Goal: Information Seeking & Learning: Find specific fact

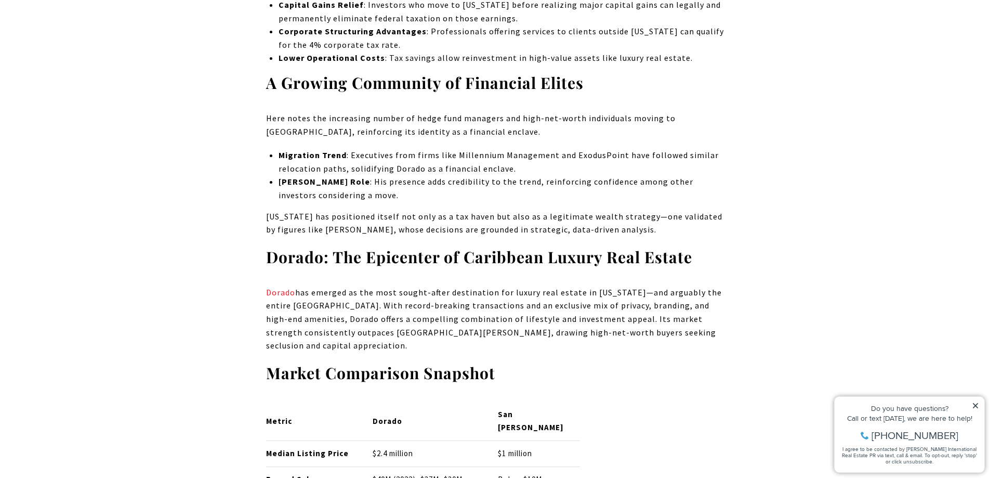
scroll to position [2495, 0]
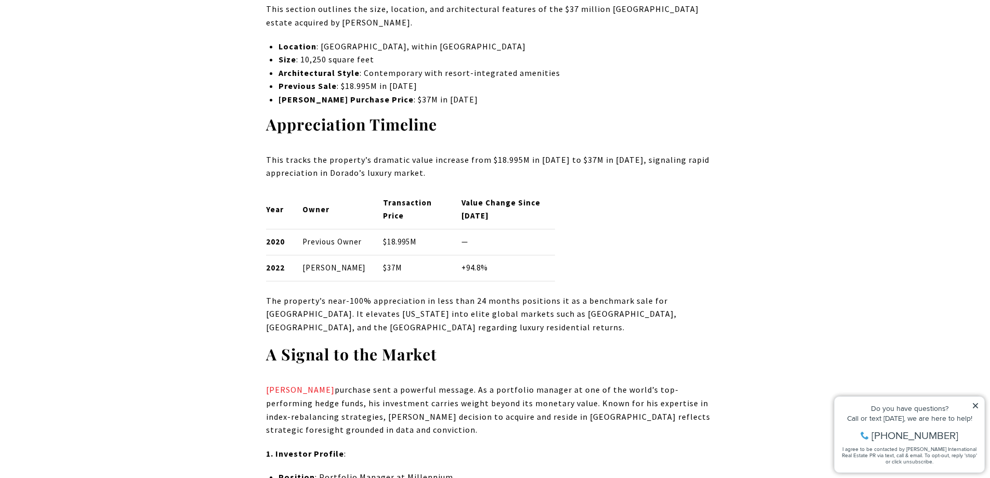
scroll to position [1300, 0]
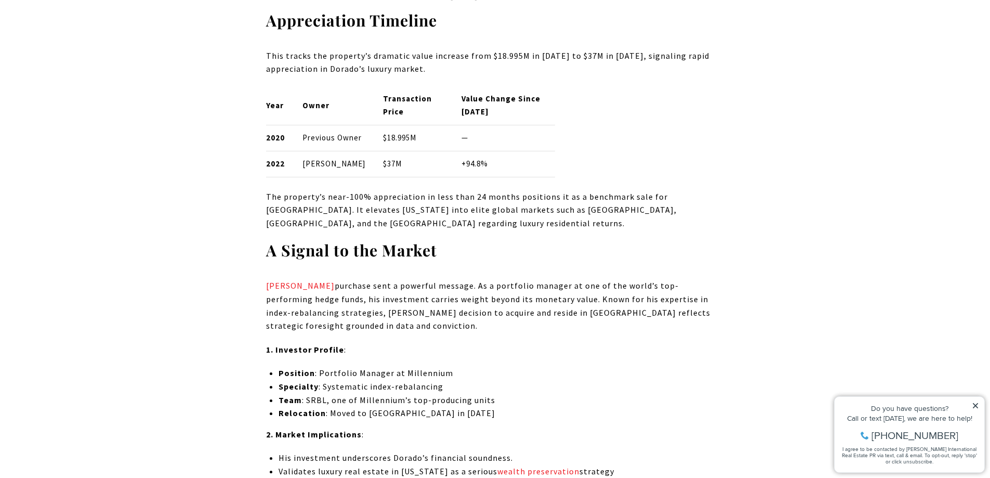
drag, startPoint x: 305, startPoint y: 311, endPoint x: 322, endPoint y: 317, distance: 18.1
click at [322, 317] on p "[PERSON_NAME] purchase sent a powerful message. As a portfolio manager at one o…" at bounding box center [495, 305] width 459 height 53
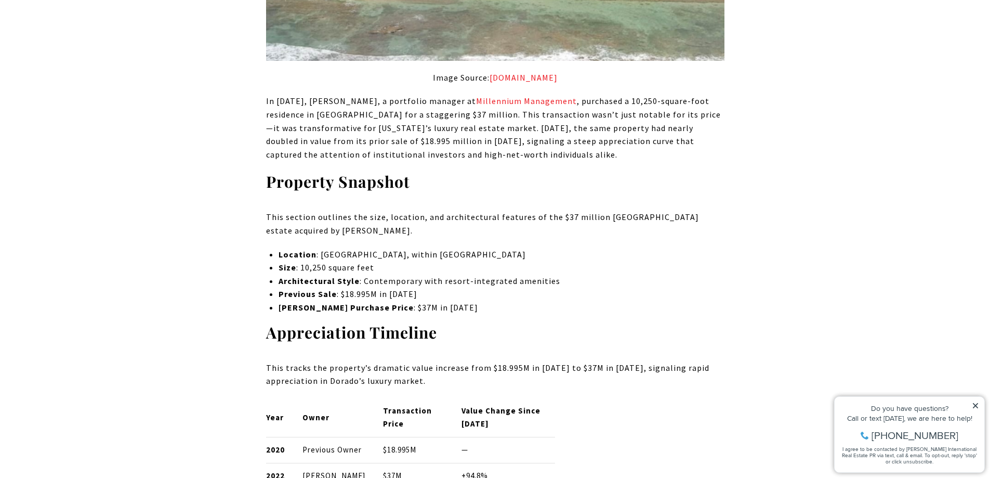
scroll to position [1092, 0]
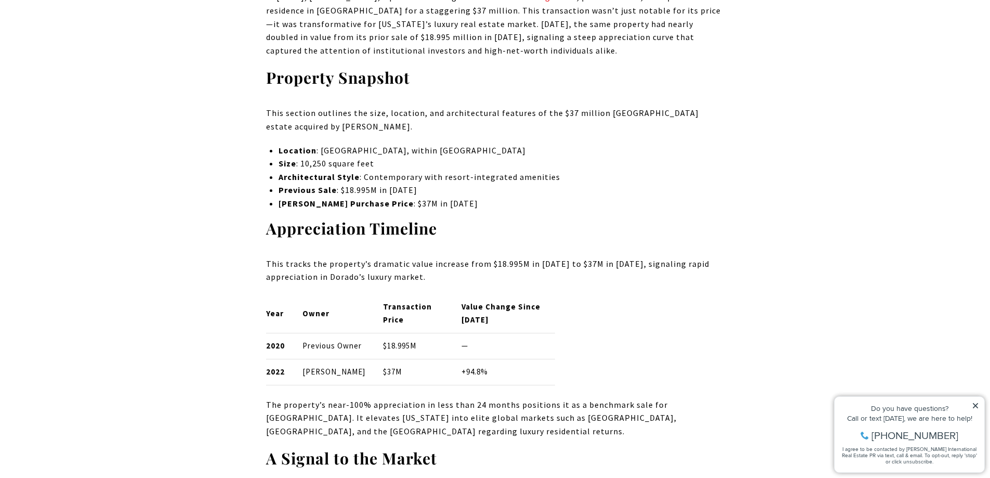
drag, startPoint x: 350, startPoint y: 398, endPoint x: 290, endPoint y: 373, distance: 65.3
click at [290, 373] on tr "2022 [PERSON_NAME] $37M +94.8%" at bounding box center [411, 372] width 290 height 26
click at [356, 385] on td "[PERSON_NAME]" at bounding box center [334, 372] width 80 height 26
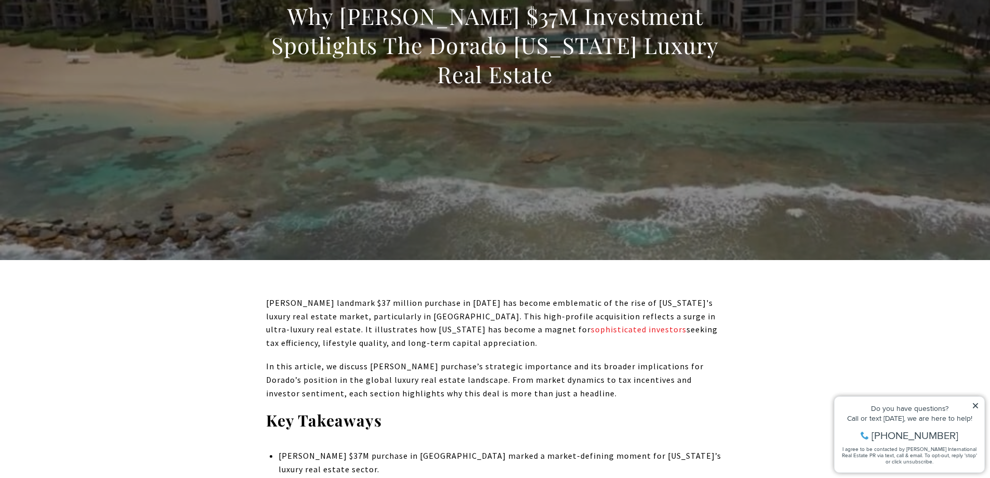
scroll to position [208, 0]
